Goal: Information Seeking & Learning: Check status

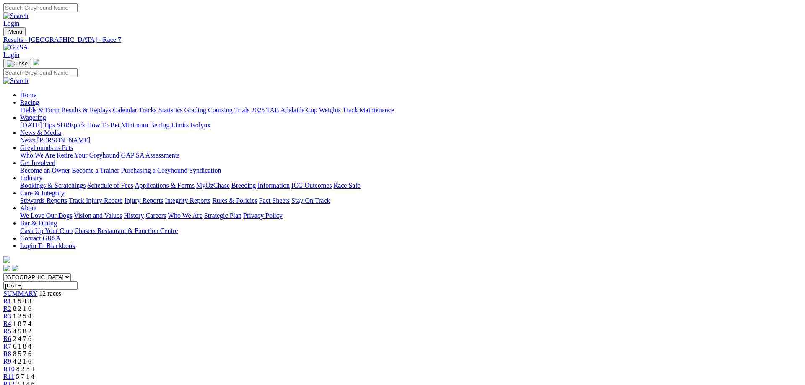
click at [61, 129] on link "News & Media" at bounding box center [40, 132] width 41 height 7
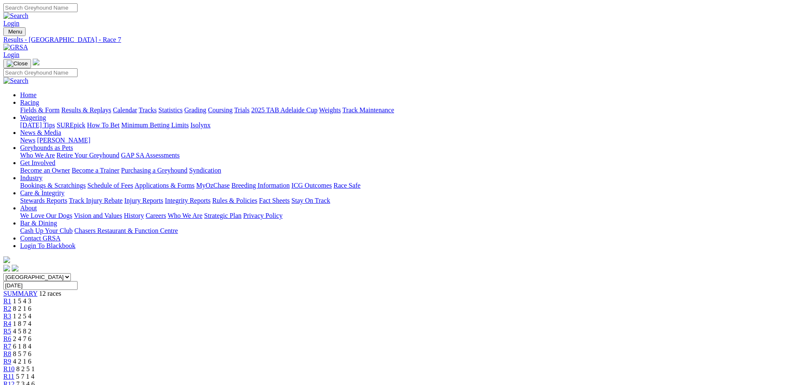
click at [35, 137] on link "News" at bounding box center [27, 140] width 15 height 7
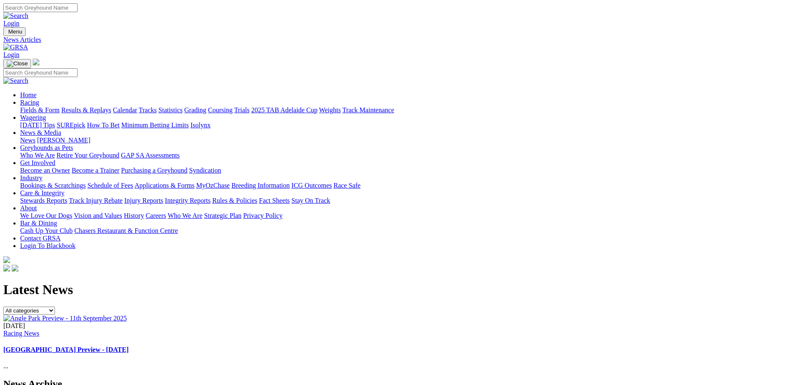
click at [39, 99] on link "Racing" at bounding box center [29, 102] width 19 height 7
click at [60, 106] on link "Fields & Form" at bounding box center [39, 109] width 39 height 7
